Goal: Navigation & Orientation: Find specific page/section

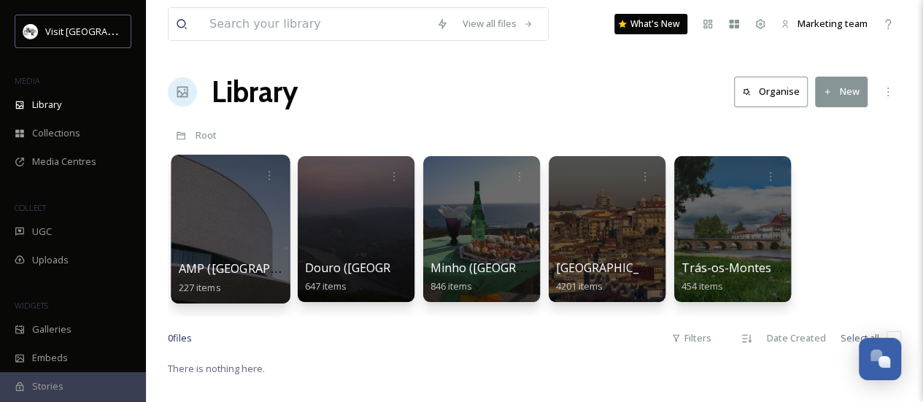
click at [269, 244] on div at bounding box center [230, 229] width 119 height 149
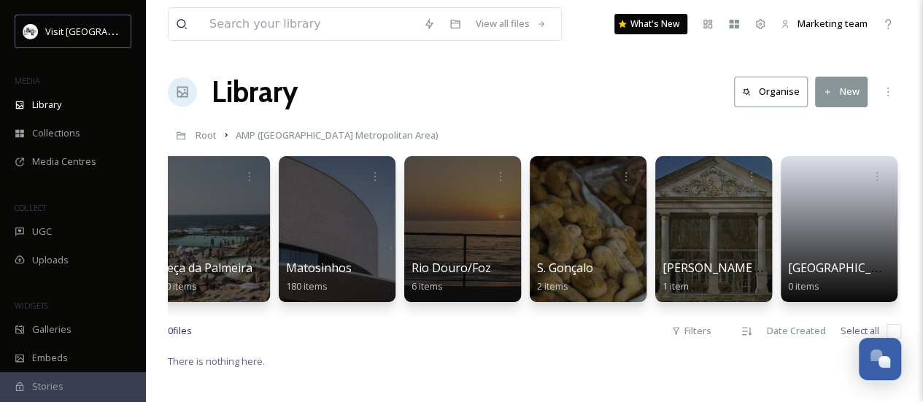
scroll to position [0, 522]
click at [279, 101] on h1 "Library" at bounding box center [255, 92] width 86 height 44
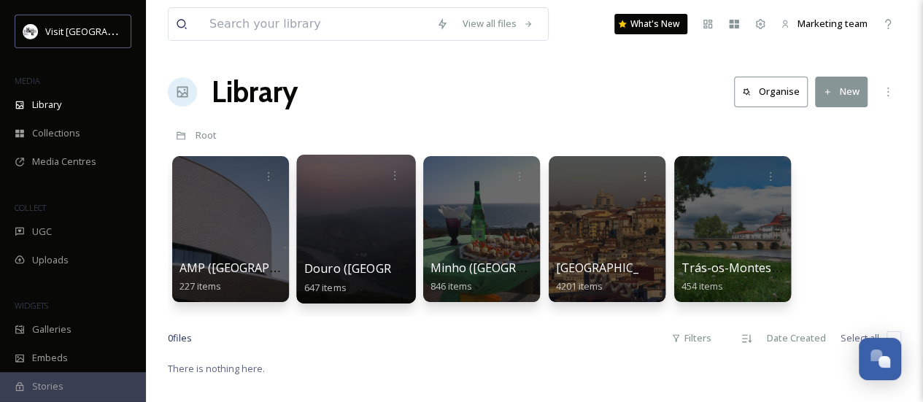
click at [362, 206] on div at bounding box center [355, 229] width 119 height 149
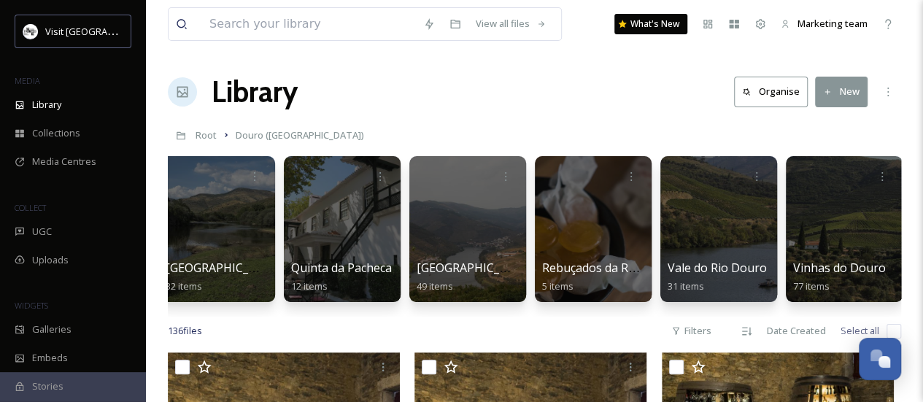
scroll to position [0, 522]
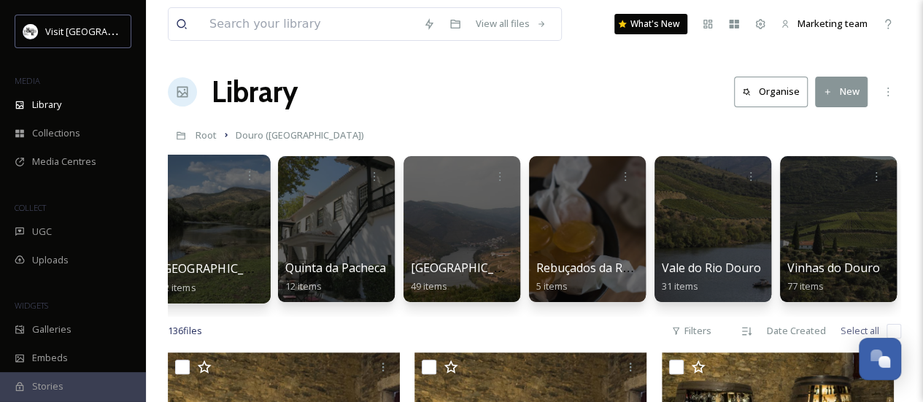
click at [199, 241] on div at bounding box center [210, 229] width 119 height 149
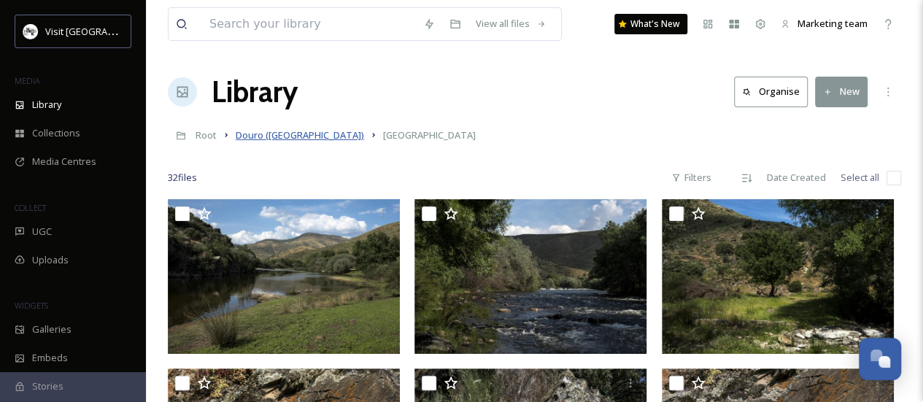
click at [292, 136] on span "Douro ([GEOGRAPHIC_DATA])" at bounding box center [300, 134] width 128 height 13
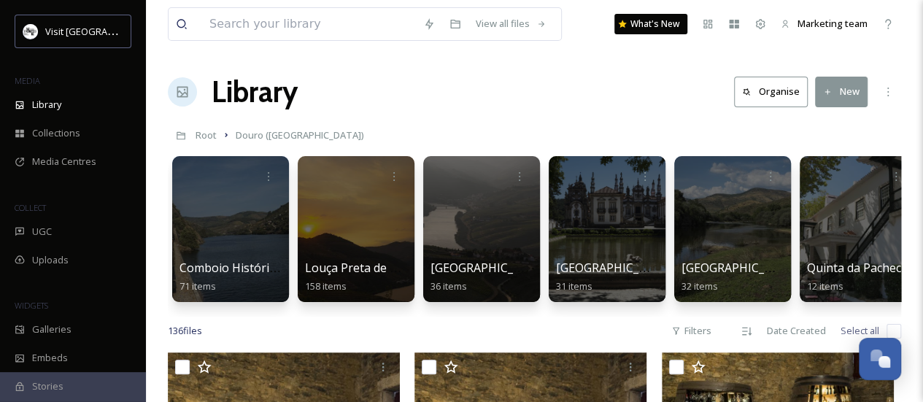
click at [258, 103] on h1 "Library" at bounding box center [255, 92] width 86 height 44
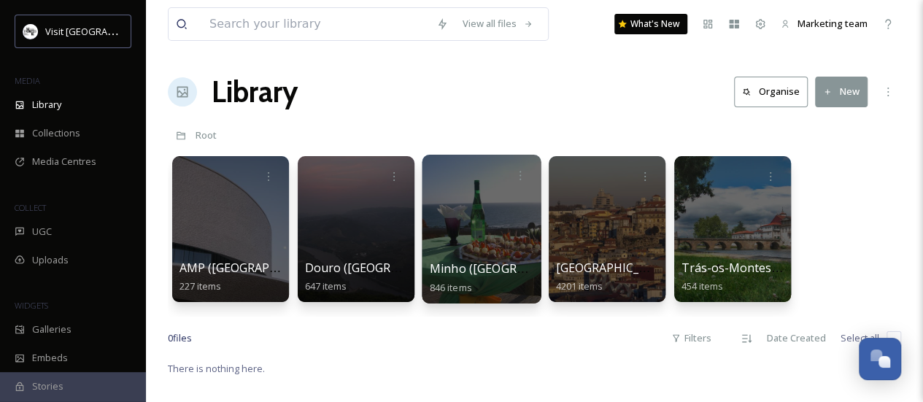
click at [495, 240] on div at bounding box center [481, 229] width 119 height 149
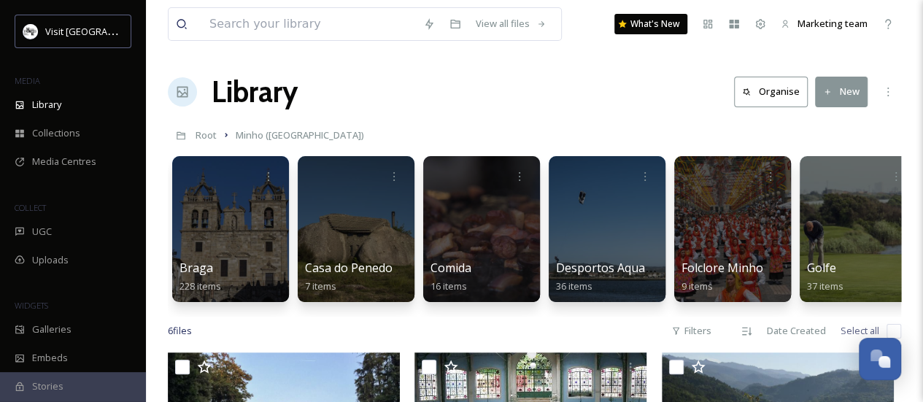
click at [254, 99] on h1 "Library" at bounding box center [255, 92] width 86 height 44
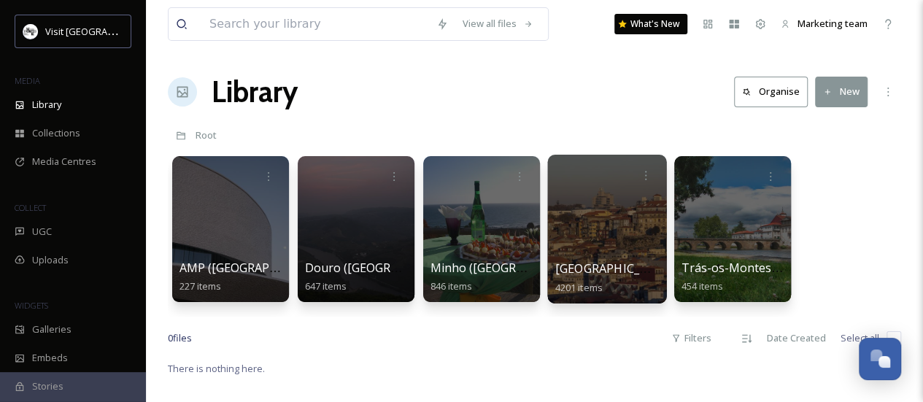
click at [635, 214] on div at bounding box center [606, 229] width 119 height 149
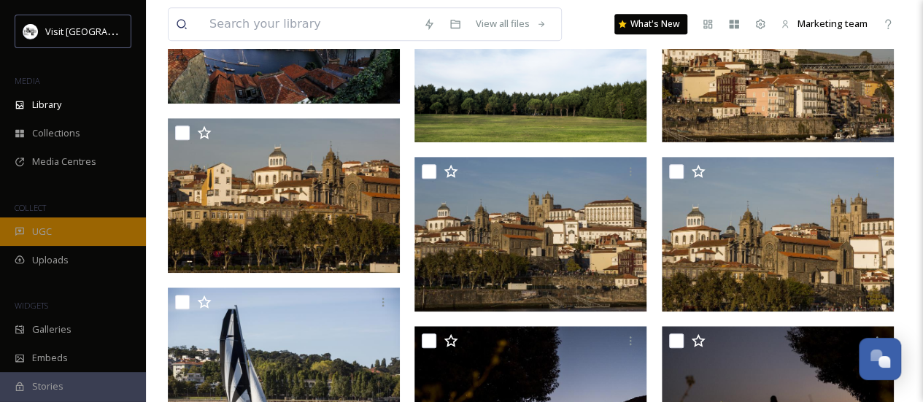
scroll to position [219, 0]
